Goal: Transaction & Acquisition: Purchase product/service

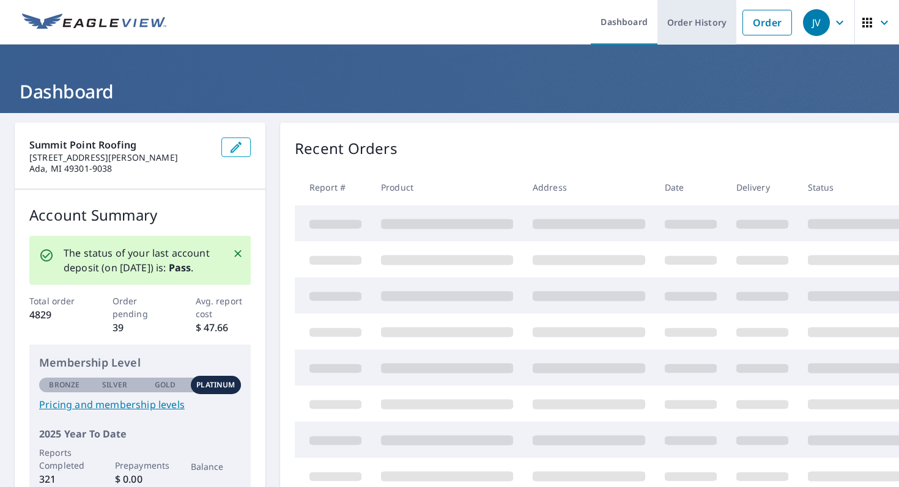
click at [684, 36] on link "Order History" at bounding box center [696, 22] width 79 height 45
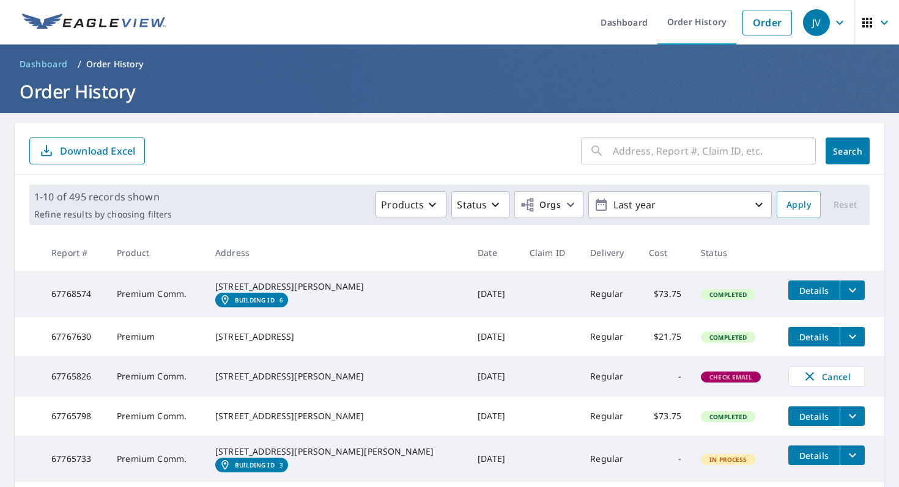
click at [630, 155] on input "text" at bounding box center [713, 151] width 203 height 34
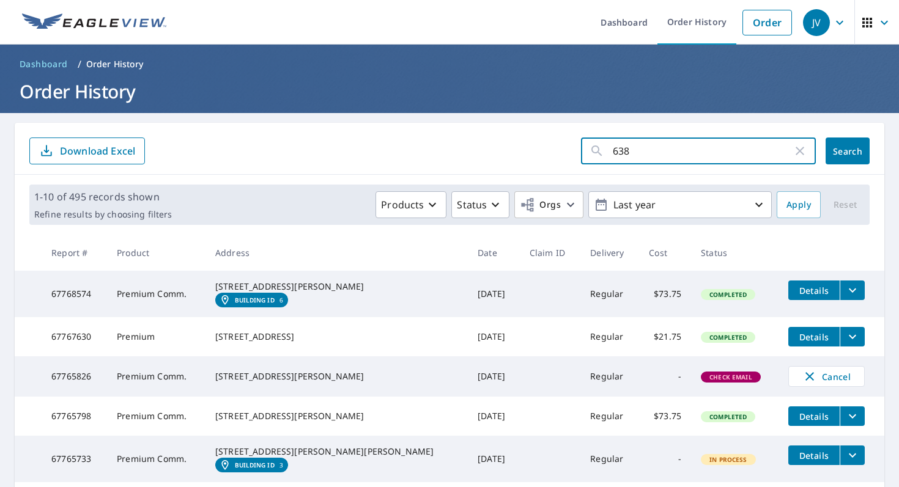
type input "6385"
click button "Search" at bounding box center [847, 151] width 44 height 27
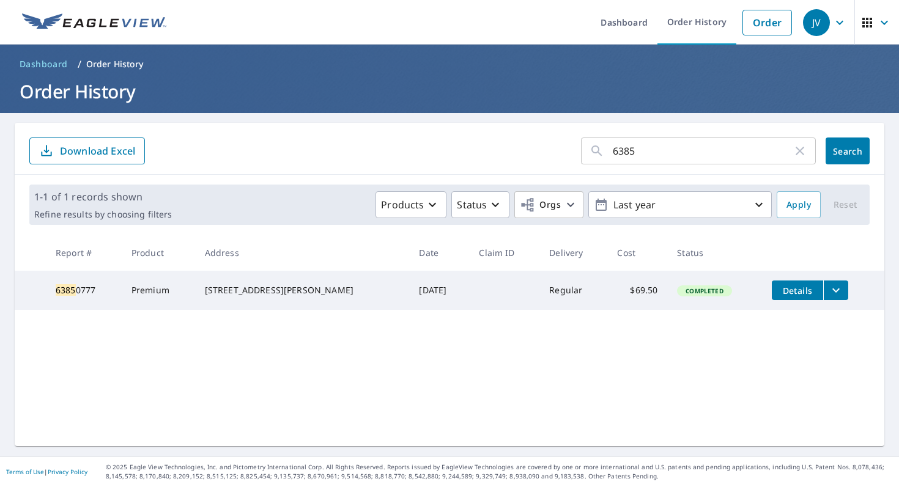
click at [649, 154] on input "6385" at bounding box center [702, 151] width 180 height 34
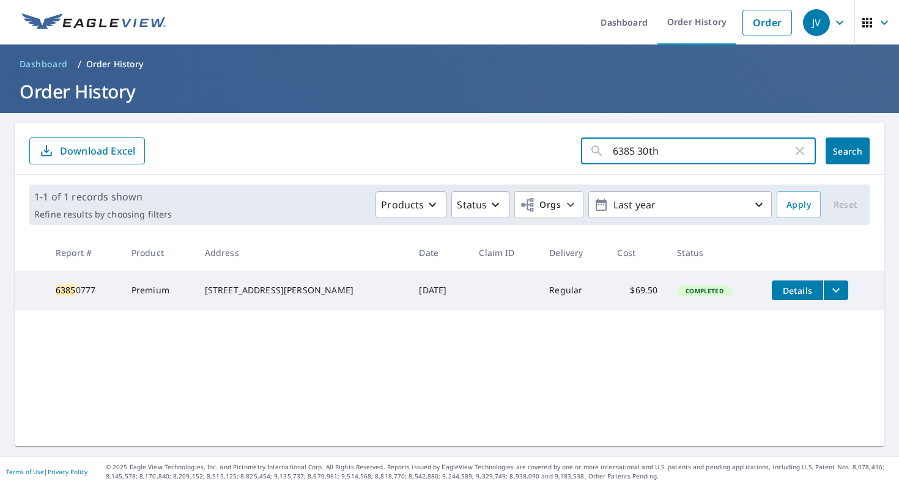
type input "6385 30th"
click button "Search" at bounding box center [847, 151] width 44 height 27
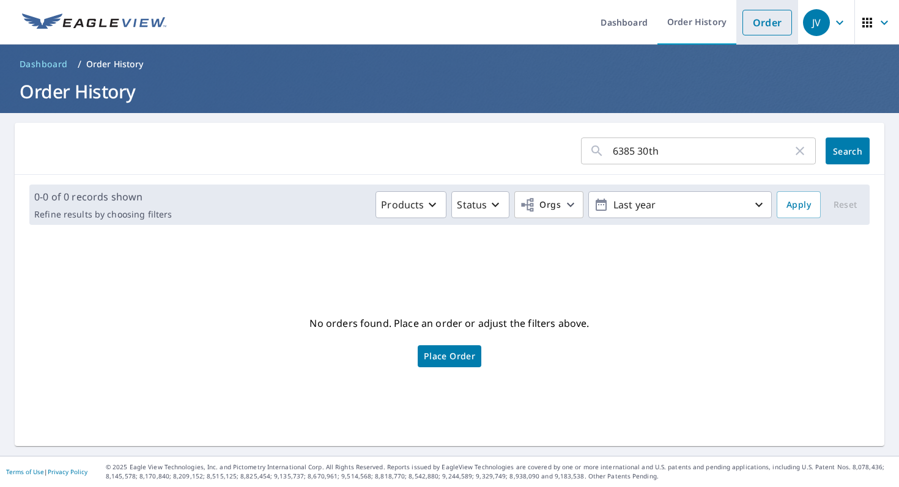
click at [754, 28] on link "Order" at bounding box center [767, 23] width 50 height 26
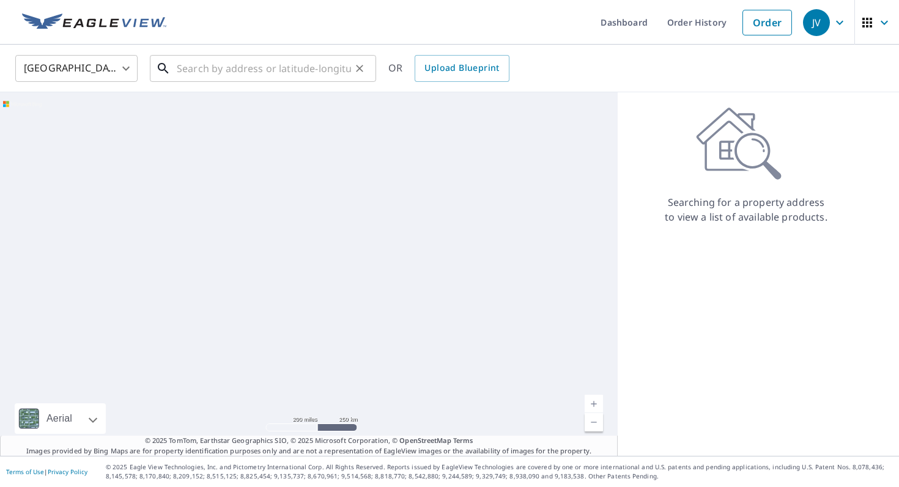
click at [306, 74] on input "text" at bounding box center [264, 68] width 174 height 34
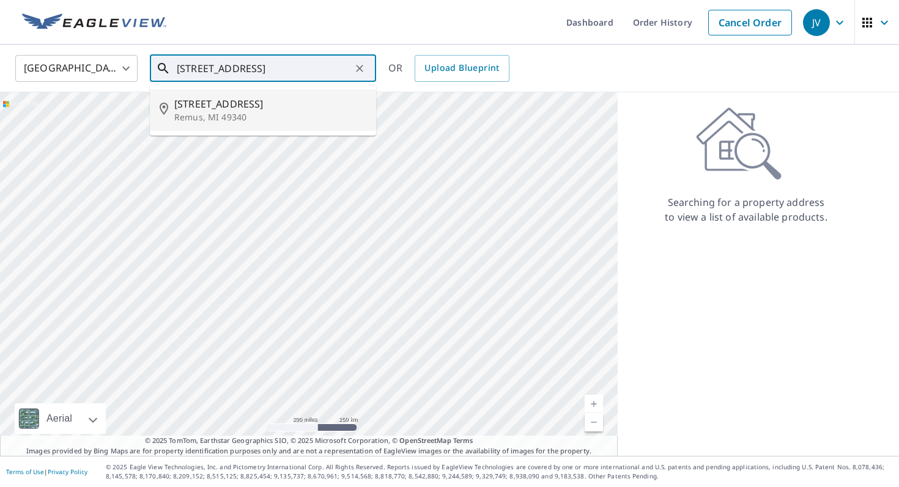
click at [283, 109] on span "[STREET_ADDRESS]" at bounding box center [270, 104] width 192 height 15
type input "[STREET_ADDRESS]"
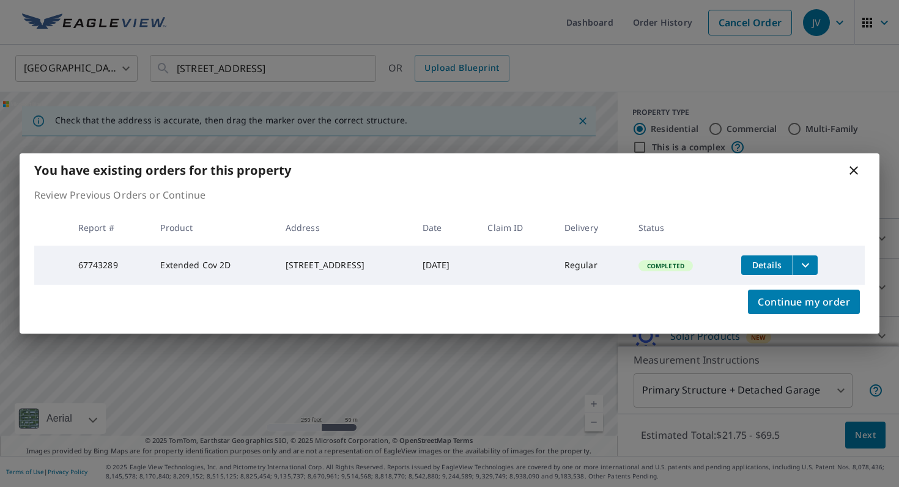
click at [853, 170] on icon at bounding box center [853, 170] width 15 height 15
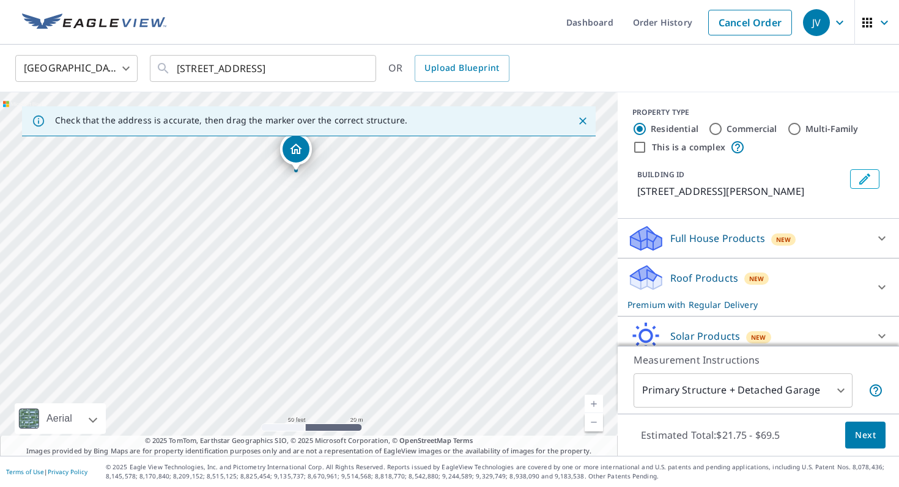
drag, startPoint x: 274, startPoint y: 336, endPoint x: 627, endPoint y: 235, distance: 367.4
click at [627, 235] on div "Check that the address is accurate, then drag the marker over the correct struc…" at bounding box center [449, 274] width 899 height 364
drag, startPoint x: 513, startPoint y: 256, endPoint x: 650, endPoint y: 216, distance: 142.7
click at [650, 216] on div "Check that the address is accurate, then drag the marker over the correct struc…" at bounding box center [449, 274] width 899 height 364
click at [298, 218] on div "[STREET_ADDRESS]" at bounding box center [308, 274] width 617 height 364
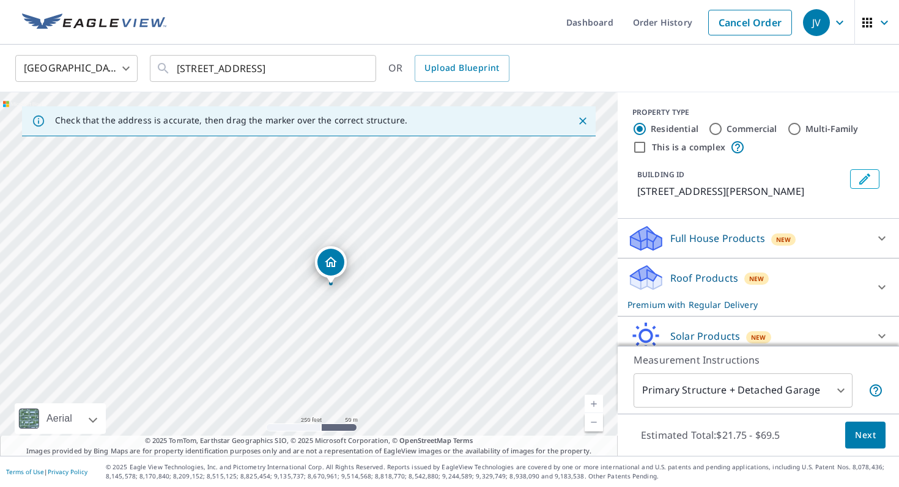
drag, startPoint x: 220, startPoint y: 181, endPoint x: 333, endPoint y: 266, distance: 141.3
drag, startPoint x: 384, startPoint y: 298, endPoint x: 337, endPoint y: 162, distance: 143.6
click at [337, 162] on div "[STREET_ADDRESS]" at bounding box center [308, 274] width 617 height 364
click at [598, 424] on link "Current Level 19, Zoom Out" at bounding box center [593, 422] width 18 height 18
drag, startPoint x: 476, startPoint y: 367, endPoint x: 472, endPoint y: 335, distance: 32.6
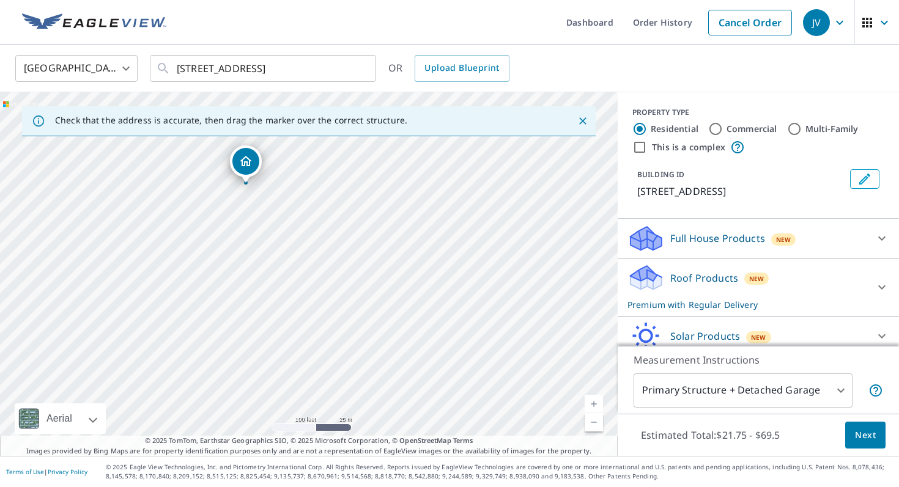
click at [472, 335] on div "[STREET_ADDRESS]" at bounding box center [308, 274] width 617 height 364
drag, startPoint x: 320, startPoint y: 195, endPoint x: 309, endPoint y: 270, distance: 75.9
click at [309, 270] on div "[STREET_ADDRESS]" at bounding box center [308, 274] width 617 height 364
click at [592, 400] on link "Current Level 18, Zoom In" at bounding box center [593, 404] width 18 height 18
click at [592, 400] on link "Current Level 19, Zoom In" at bounding box center [593, 404] width 18 height 18
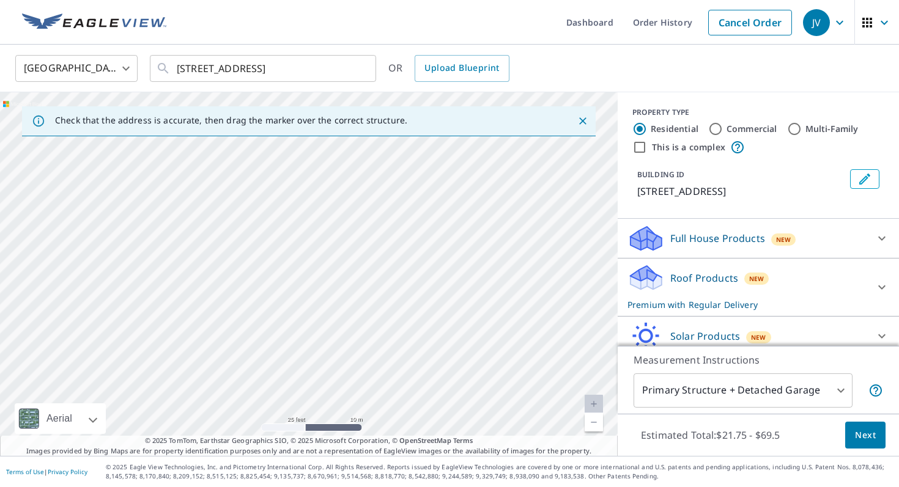
drag, startPoint x: 536, startPoint y: 320, endPoint x: 185, endPoint y: 344, distance: 351.7
click at [185, 344] on div "[STREET_ADDRESS]" at bounding box center [308, 274] width 617 height 364
drag, startPoint x: 455, startPoint y: 330, endPoint x: 403, endPoint y: 171, distance: 167.8
click at [403, 171] on div "[STREET_ADDRESS]" at bounding box center [308, 274] width 617 height 364
click at [592, 418] on link "Current Level 20, Zoom Out" at bounding box center [593, 422] width 18 height 18
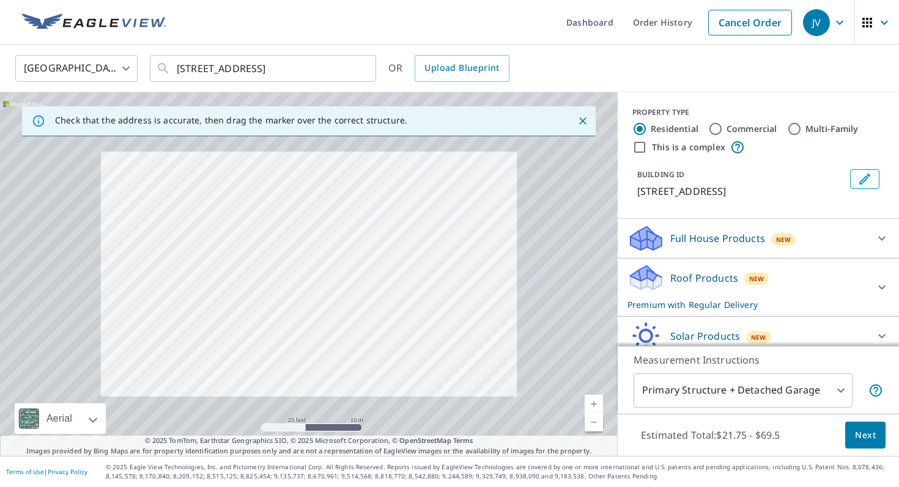
click at [592, 418] on link "Current Level 20, Zoom Out" at bounding box center [593, 422] width 18 height 18
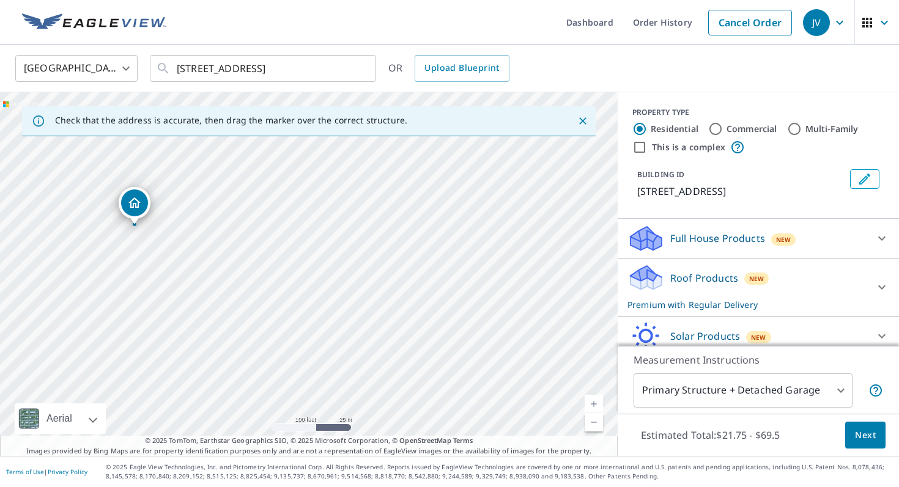
click at [592, 418] on link "Current Level 18, Zoom Out" at bounding box center [593, 422] width 18 height 18
drag, startPoint x: 228, startPoint y: 312, endPoint x: 371, endPoint y: 221, distance: 169.6
click at [371, 221] on div "[STREET_ADDRESS]" at bounding box center [308, 274] width 617 height 364
click at [592, 399] on link "Current Level 17, Zoom In" at bounding box center [593, 404] width 18 height 18
drag, startPoint x: 329, startPoint y: 369, endPoint x: 426, endPoint y: 288, distance: 125.5
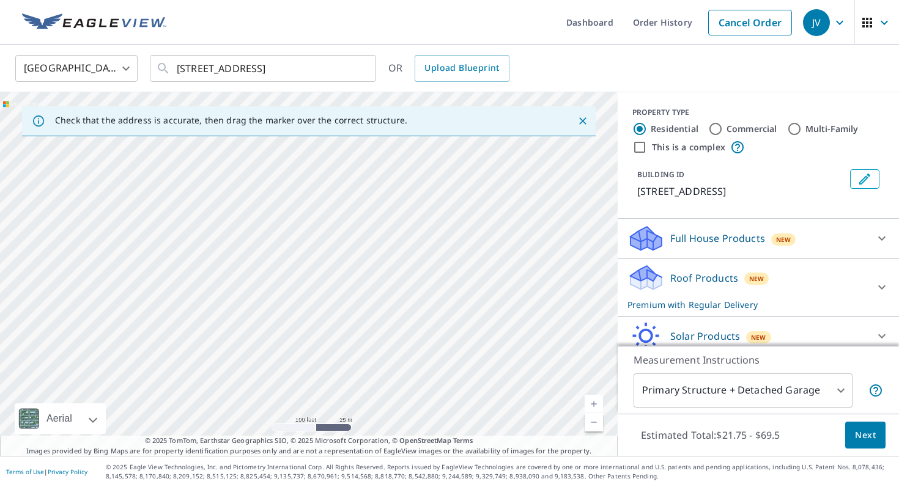
click at [426, 288] on div "[STREET_ADDRESS]" at bounding box center [308, 274] width 617 height 364
click at [590, 397] on link "Current Level 18, Zoom In" at bounding box center [593, 404] width 18 height 18
drag, startPoint x: 355, startPoint y: 339, endPoint x: 397, endPoint y: 257, distance: 92.1
click at [397, 257] on div "[STREET_ADDRESS]" at bounding box center [308, 274] width 617 height 364
click at [590, 422] on link "Current Level 19, Zoom Out" at bounding box center [593, 422] width 18 height 18
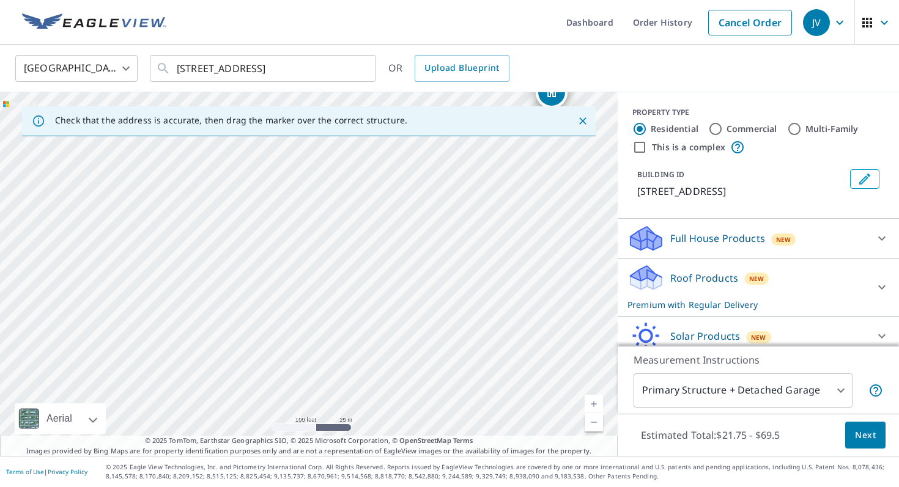
drag, startPoint x: 355, startPoint y: 215, endPoint x: 367, endPoint y: 407, distance: 193.0
click at [367, 407] on div "[STREET_ADDRESS]" at bounding box center [308, 274] width 617 height 364
drag, startPoint x: 379, startPoint y: 227, endPoint x: 391, endPoint y: 399, distance: 172.2
click at [391, 399] on div "[STREET_ADDRESS]" at bounding box center [308, 274] width 617 height 364
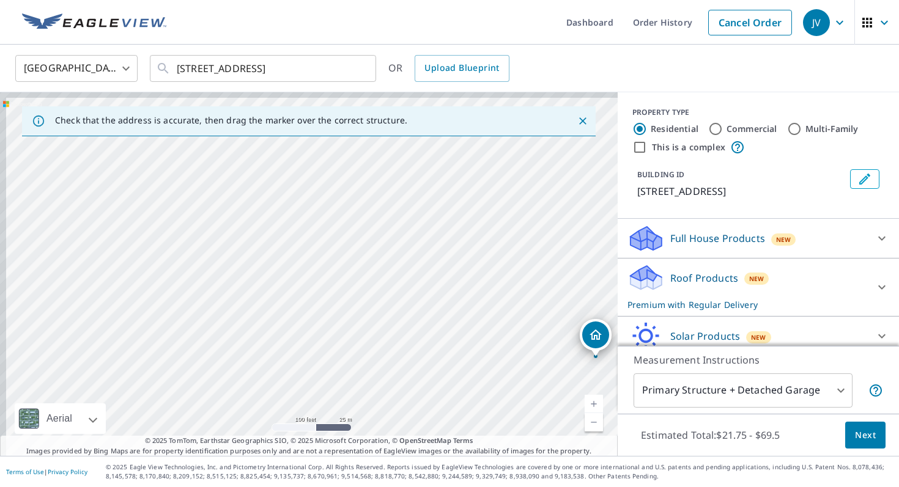
drag, startPoint x: 353, startPoint y: 246, endPoint x: 386, endPoint y: 318, distance: 79.3
click at [386, 318] on div "[STREET_ADDRESS]" at bounding box center [308, 274] width 617 height 364
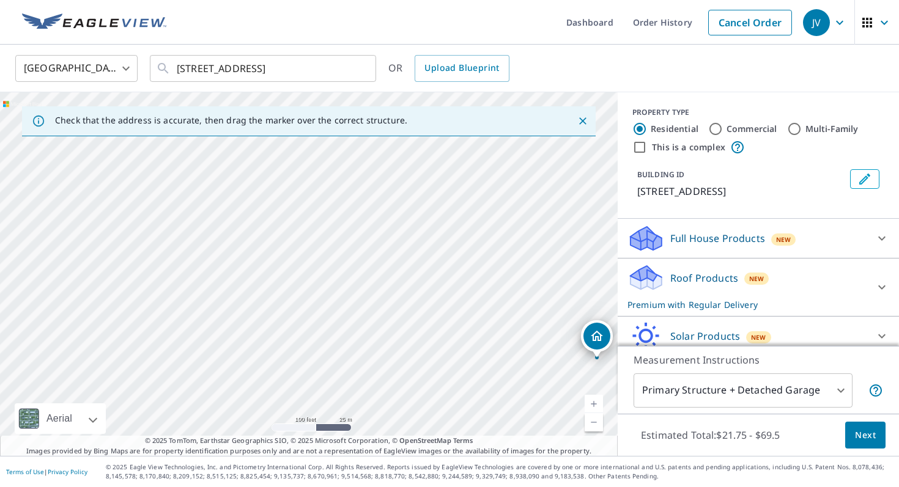
click at [589, 399] on link "Current Level 18, Zoom In" at bounding box center [593, 404] width 18 height 18
click at [589, 399] on link "Current Level 19, Zoom In" at bounding box center [593, 404] width 18 height 18
drag, startPoint x: 435, startPoint y: 311, endPoint x: 390, endPoint y: 208, distance: 112.5
click at [390, 208] on div "[STREET_ADDRESS]" at bounding box center [308, 274] width 617 height 364
click at [595, 422] on link "Current Level 20, Zoom Out" at bounding box center [593, 422] width 18 height 18
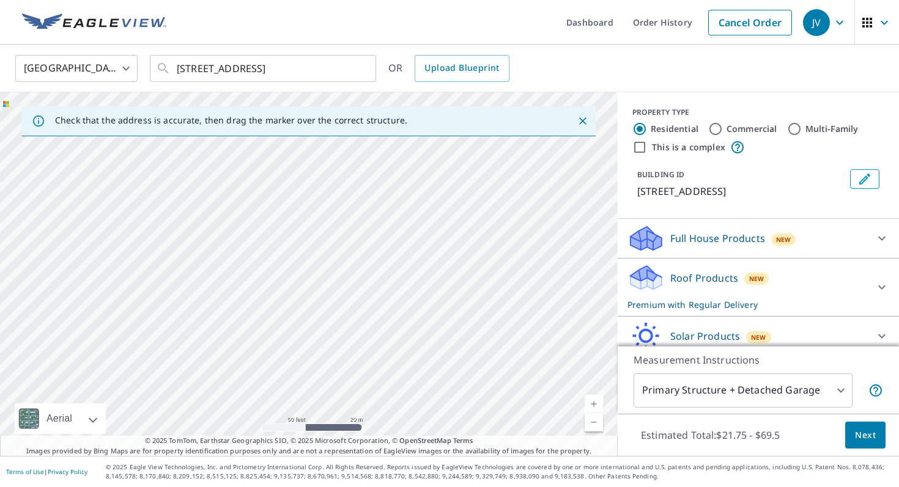
click at [594, 420] on link "Current Level 19, Zoom Out" at bounding box center [593, 422] width 18 height 18
drag, startPoint x: 502, startPoint y: 231, endPoint x: 513, endPoint y: 334, distance: 103.9
click at [513, 334] on div "[STREET_ADDRESS]" at bounding box center [308, 274] width 617 height 364
drag, startPoint x: 342, startPoint y: 357, endPoint x: 364, endPoint y: 293, distance: 67.5
click at [364, 293] on div "[STREET_ADDRESS]" at bounding box center [308, 274] width 617 height 364
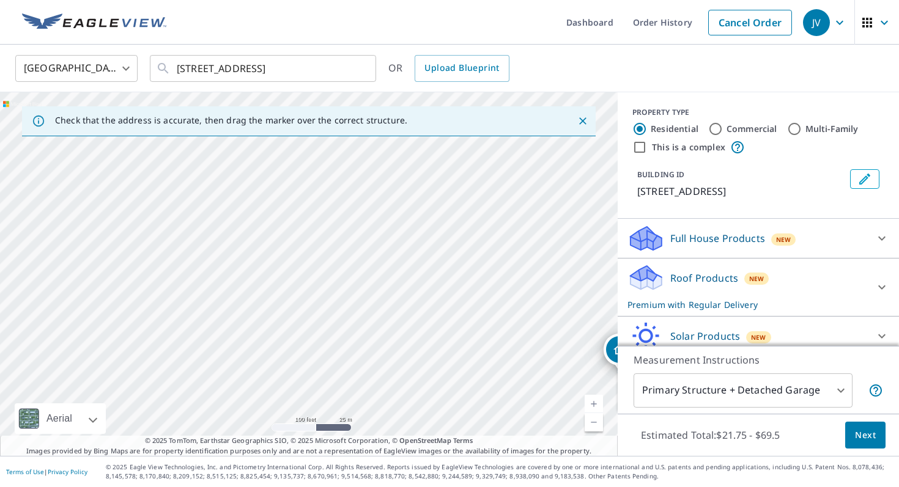
click at [591, 424] on link "Current Level 18, Zoom Out" at bounding box center [593, 422] width 18 height 18
click at [591, 424] on link "Current Level 17, Zoom Out" at bounding box center [593, 422] width 18 height 18
drag, startPoint x: 421, startPoint y: 372, endPoint x: 463, endPoint y: 220, distance: 158.1
click at [463, 220] on div "[STREET_ADDRESS]" at bounding box center [308, 274] width 617 height 364
drag, startPoint x: 328, startPoint y: 336, endPoint x: 378, endPoint y: 268, distance: 84.5
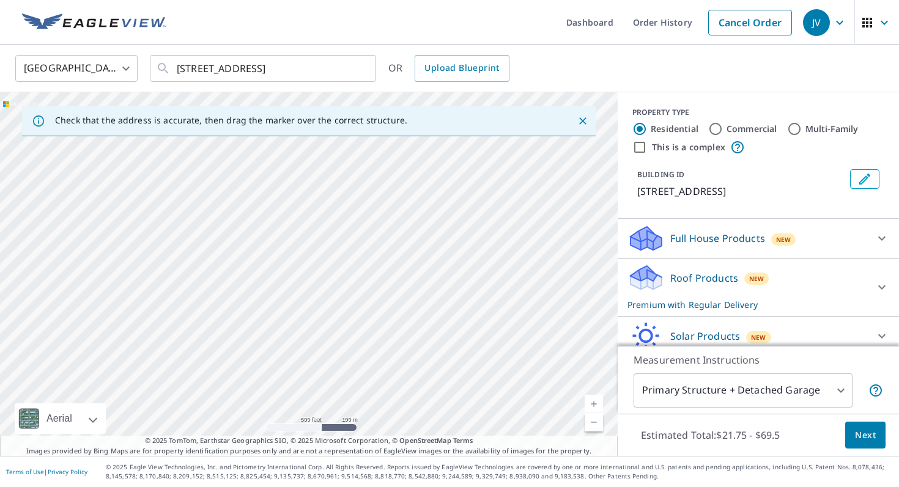
click at [378, 268] on div "[STREET_ADDRESS]" at bounding box center [308, 274] width 617 height 364
drag, startPoint x: 500, startPoint y: 308, endPoint x: 477, endPoint y: 427, distance: 121.3
click at [477, 427] on div "[STREET_ADDRESS]" at bounding box center [308, 274] width 617 height 364
drag, startPoint x: 475, startPoint y: 300, endPoint x: 516, endPoint y: 262, distance: 55.8
click at [516, 262] on div "[STREET_ADDRESS]" at bounding box center [308, 274] width 617 height 364
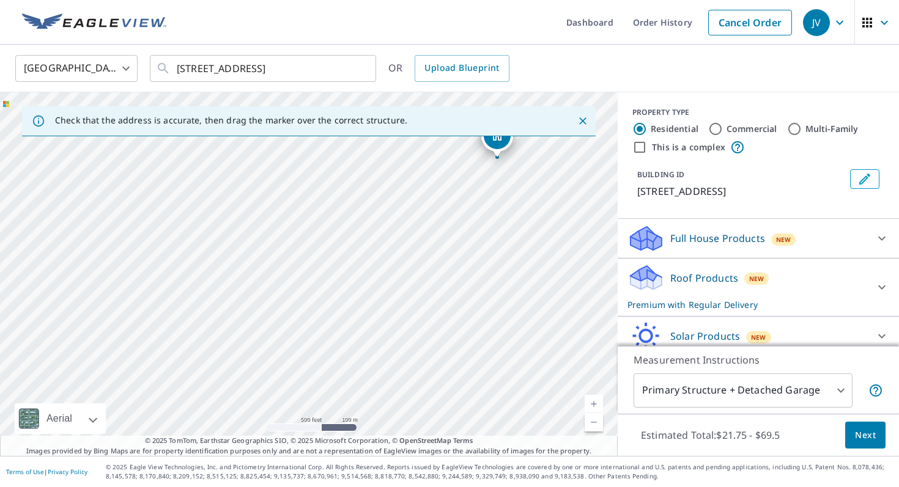
click at [589, 402] on link "Current Level 16, Zoom In" at bounding box center [593, 404] width 18 height 18
drag, startPoint x: 524, startPoint y: 379, endPoint x: 387, endPoint y: 285, distance: 166.3
click at [387, 285] on div "[STREET_ADDRESS]" at bounding box center [308, 274] width 617 height 364
click at [593, 403] on link "Current Level 18, Zoom In" at bounding box center [593, 404] width 18 height 18
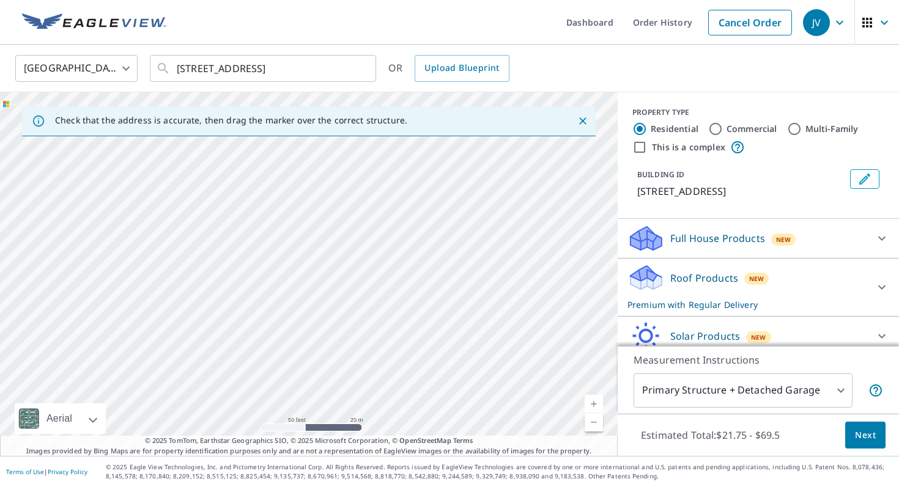
drag, startPoint x: 491, startPoint y: 375, endPoint x: 254, endPoint y: 271, distance: 258.4
click at [254, 271] on div "[STREET_ADDRESS]" at bounding box center [308, 274] width 617 height 364
click at [595, 400] on link "Current Level 19, Zoom In" at bounding box center [593, 404] width 18 height 18
drag, startPoint x: 502, startPoint y: 370, endPoint x: 284, endPoint y: 235, distance: 255.8
click at [284, 235] on div "[STREET_ADDRESS]" at bounding box center [308, 274] width 617 height 364
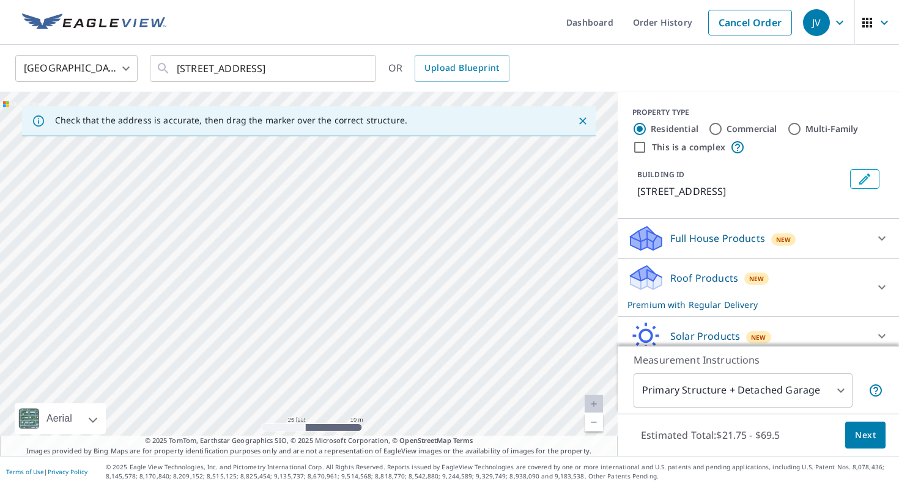
click at [592, 421] on link "Current Level 20, Zoom Out" at bounding box center [593, 422] width 18 height 18
click at [326, 279] on div "[STREET_ADDRESS]" at bounding box center [308, 274] width 617 height 364
click at [594, 427] on link "Current Level 19, Zoom Out" at bounding box center [593, 422] width 18 height 18
click at [594, 427] on link "Current Level 18, Zoom Out" at bounding box center [593, 422] width 18 height 18
click at [594, 427] on link "Current Level 17, Zoom Out" at bounding box center [593, 422] width 18 height 18
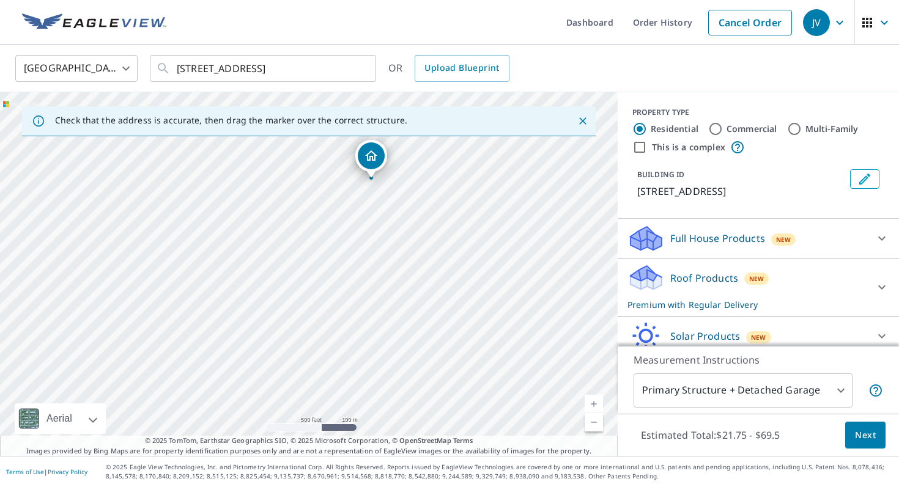
drag, startPoint x: 360, startPoint y: 349, endPoint x: 422, endPoint y: 255, distance: 112.9
click at [422, 255] on div "[STREET_ADDRESS]" at bounding box center [308, 274] width 617 height 364
drag, startPoint x: 374, startPoint y: 161, endPoint x: 265, endPoint y: 322, distance: 194.6
click at [592, 400] on link "Current Level 16, Zoom In" at bounding box center [593, 404] width 18 height 18
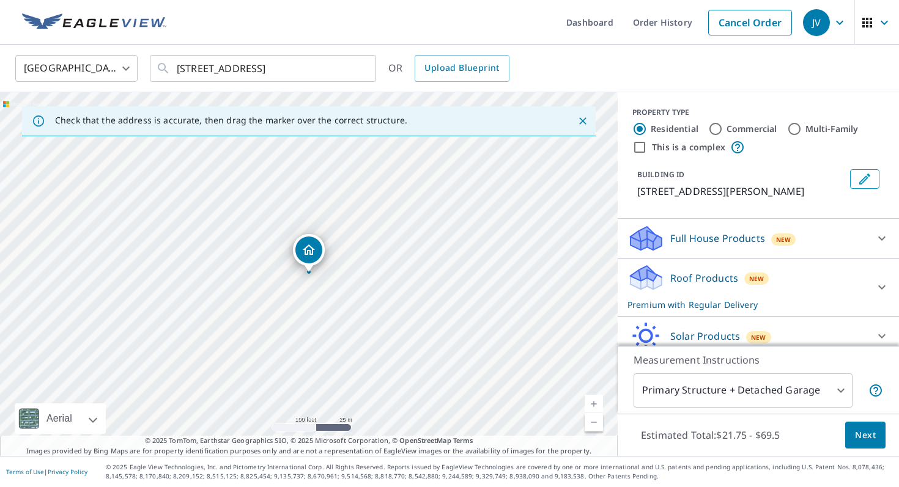
click at [592, 400] on link "Current Level 18, Zoom In" at bounding box center [593, 404] width 18 height 18
click at [592, 400] on link "Current Level 20, Zoom In Disabled" at bounding box center [593, 404] width 18 height 18
drag, startPoint x: 307, startPoint y: 257, endPoint x: 311, endPoint y: 217, distance: 39.8
click at [594, 422] on link "Current Level 20, Zoom Out" at bounding box center [593, 422] width 18 height 18
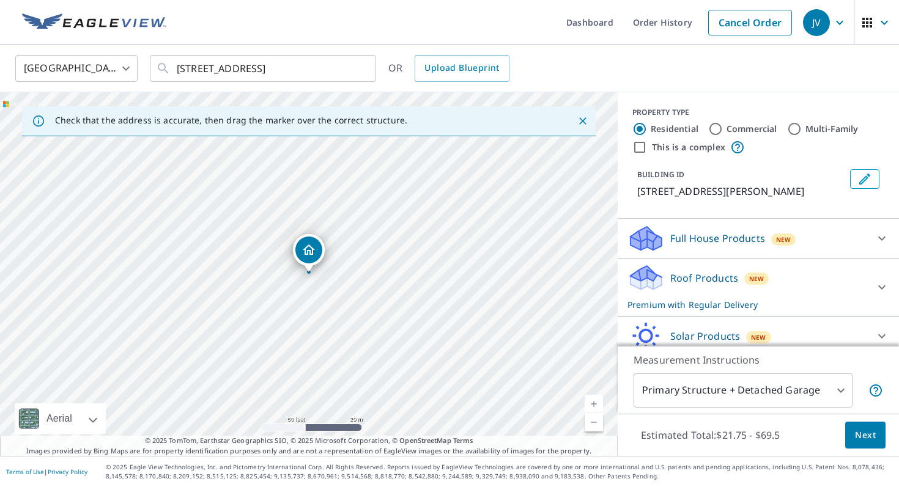
click at [594, 416] on link "Current Level 19, Zoom Out" at bounding box center [593, 422] width 18 height 18
click at [594, 416] on link "Current Level 18, Zoom Out" at bounding box center [593, 422] width 18 height 18
click at [589, 399] on link "Current Level 17, Zoom In" at bounding box center [593, 404] width 18 height 18
click at [589, 399] on link "Current Level 18, Zoom In" at bounding box center [593, 404] width 18 height 18
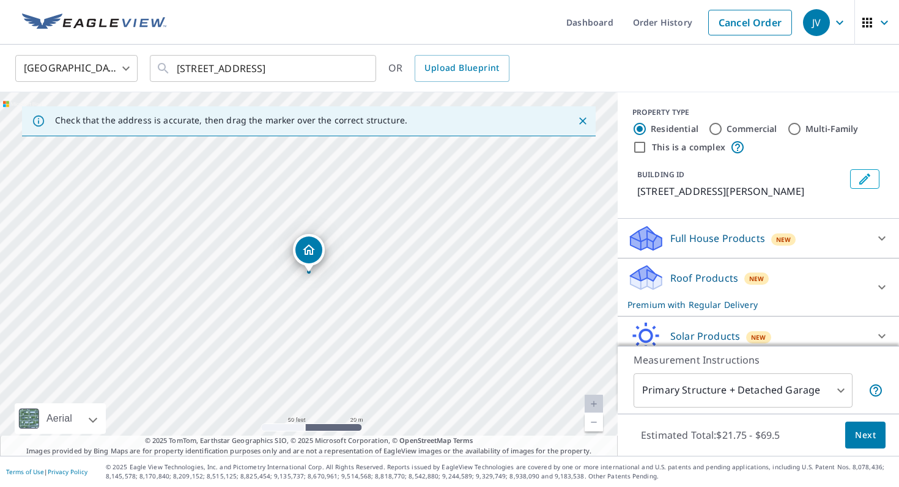
click at [589, 399] on link "Current Level 20, Zoom In Disabled" at bounding box center [593, 404] width 18 height 18
click at [861, 434] on span "Next" at bounding box center [864, 435] width 21 height 15
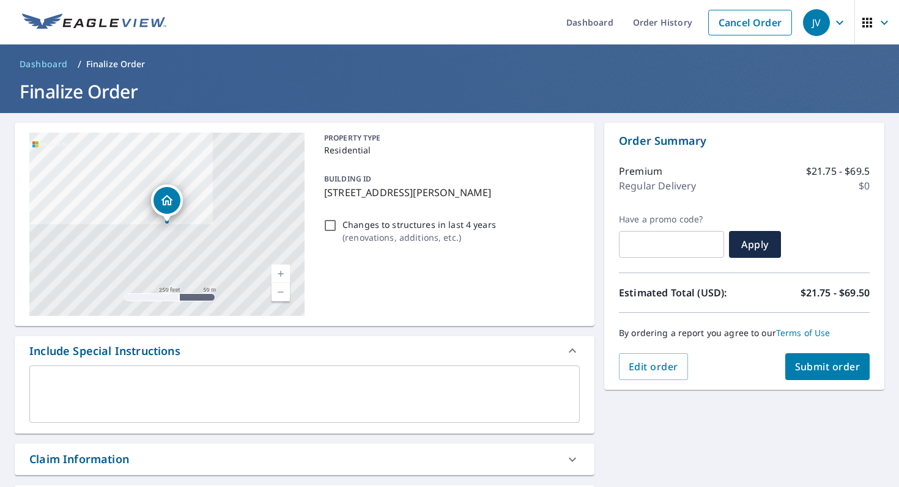
click at [837, 369] on span "Submit order" at bounding box center [827, 366] width 65 height 13
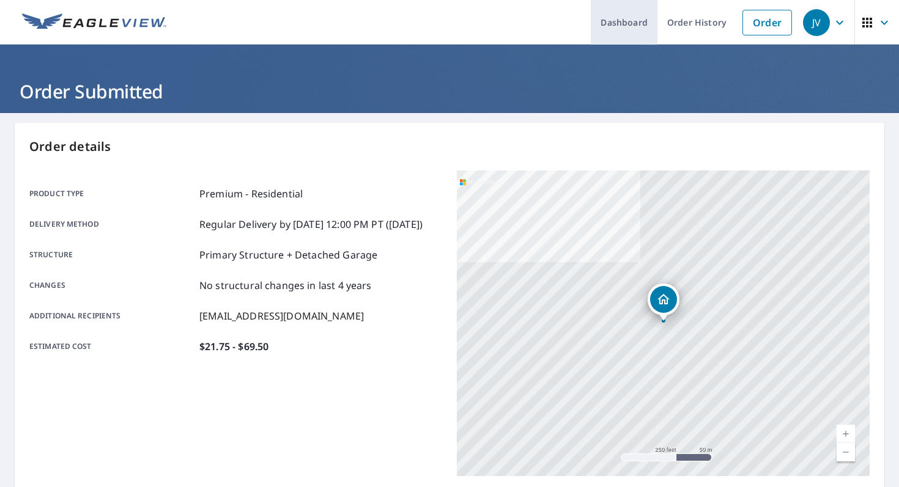
click at [629, 23] on link "Dashboard" at bounding box center [623, 22] width 67 height 45
